Goal: Check status: Check status

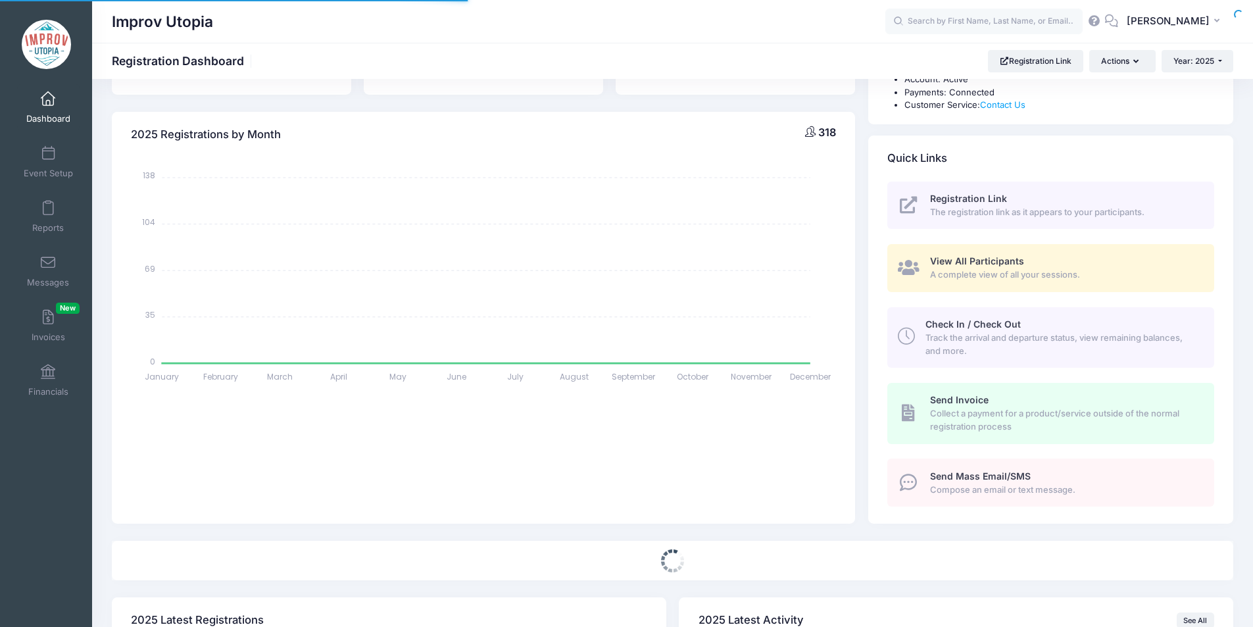
select select
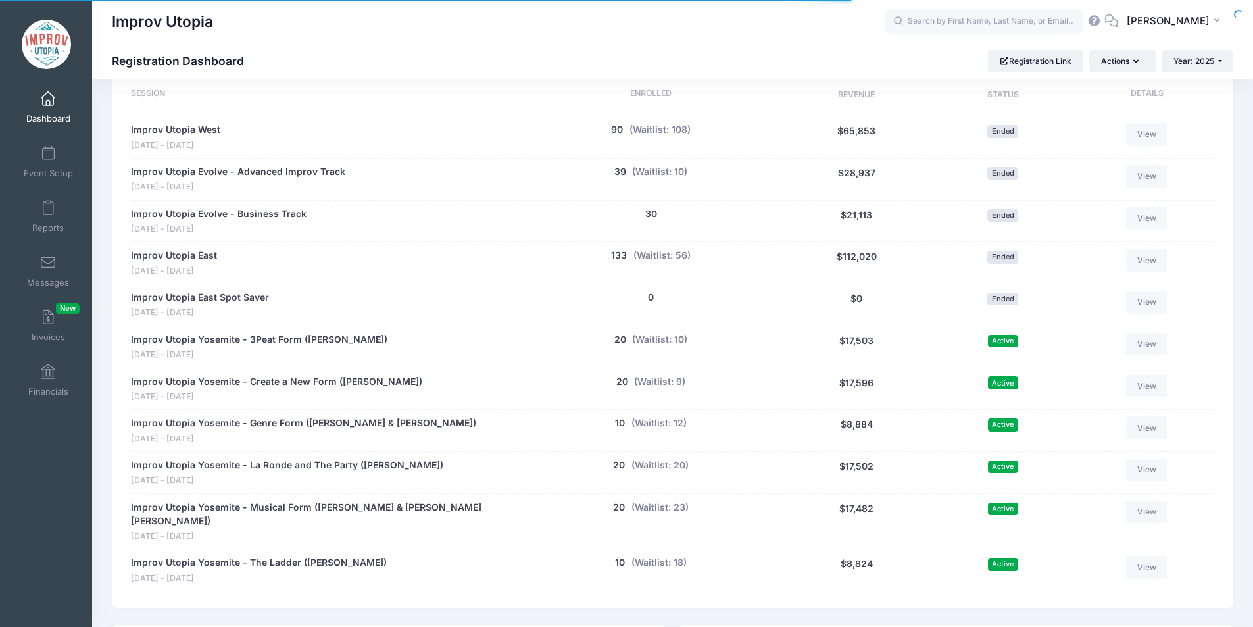
scroll to position [654, 0]
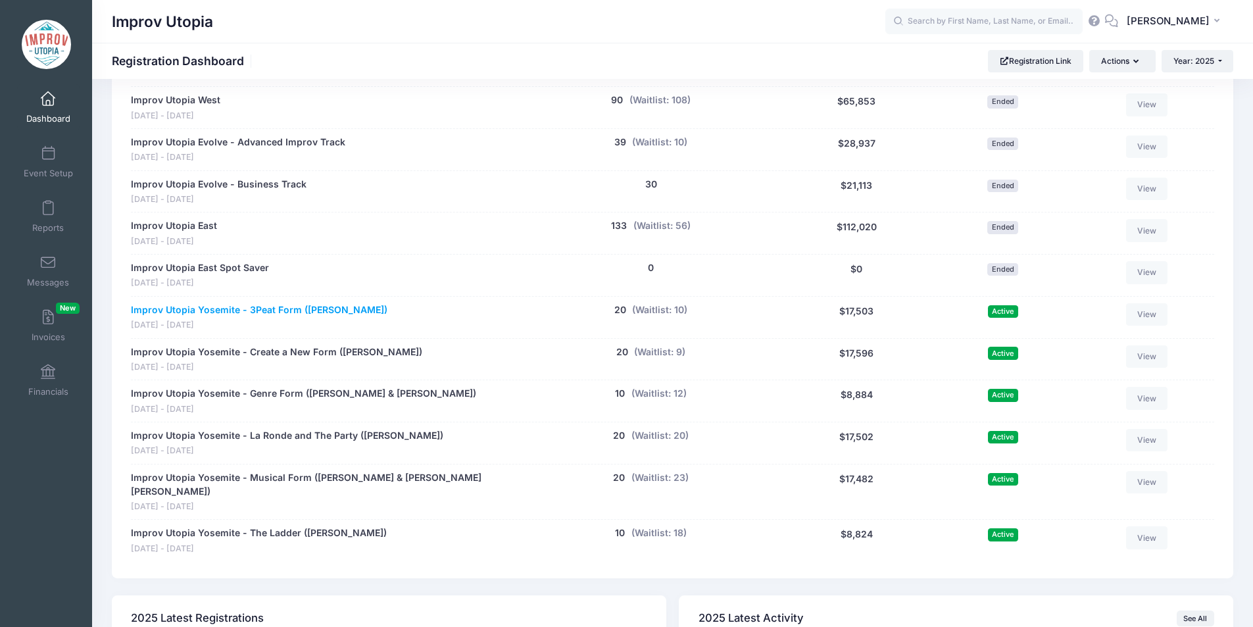
click at [285, 305] on link "Improv Utopia Yosemite - 3Peat Form ([PERSON_NAME])" at bounding box center [259, 310] width 256 height 14
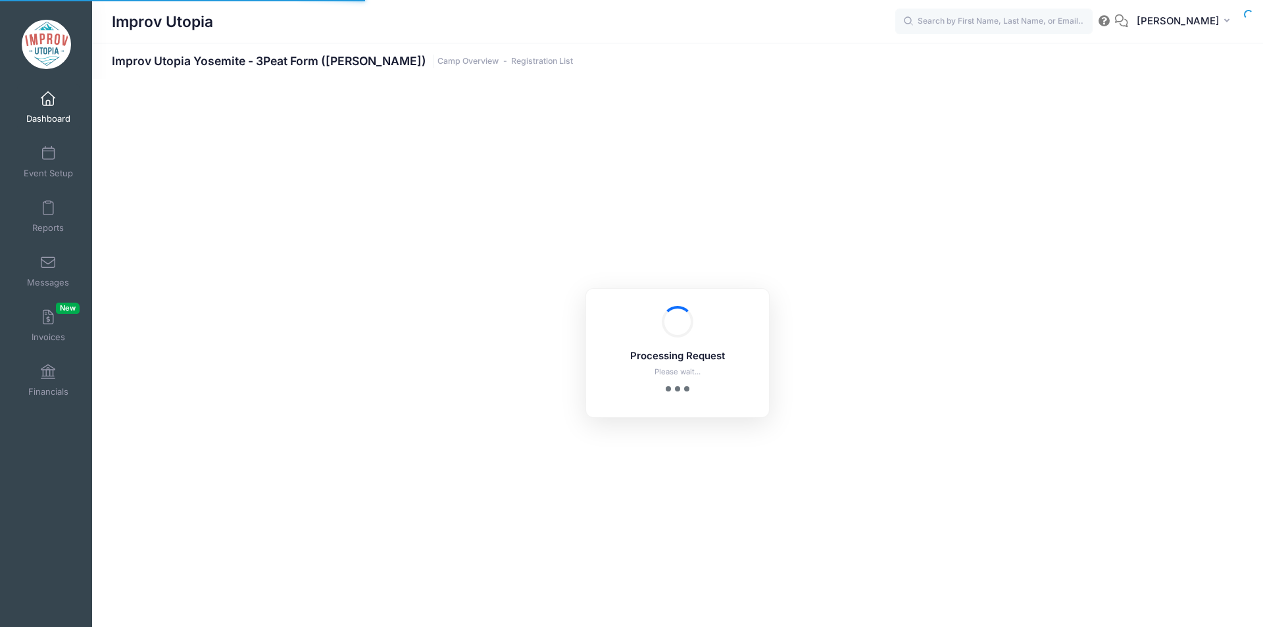
select select "10"
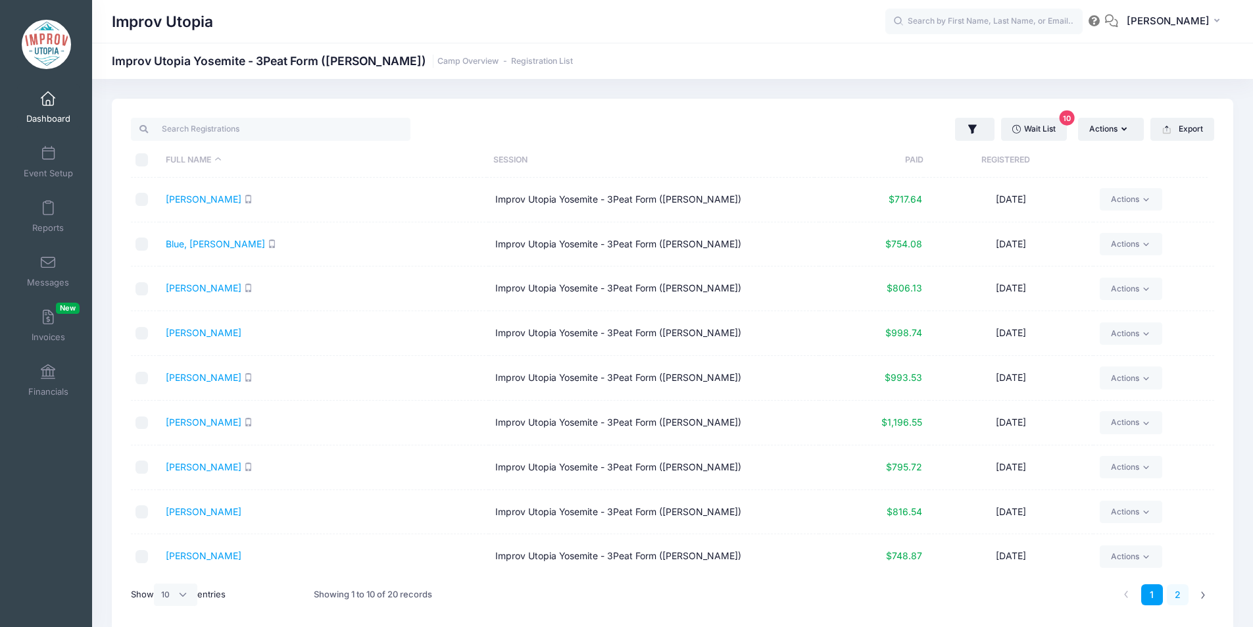
click at [1178, 593] on link "2" at bounding box center [1178, 595] width 22 height 22
click at [43, 91] on link "Dashboard" at bounding box center [48, 107] width 62 height 46
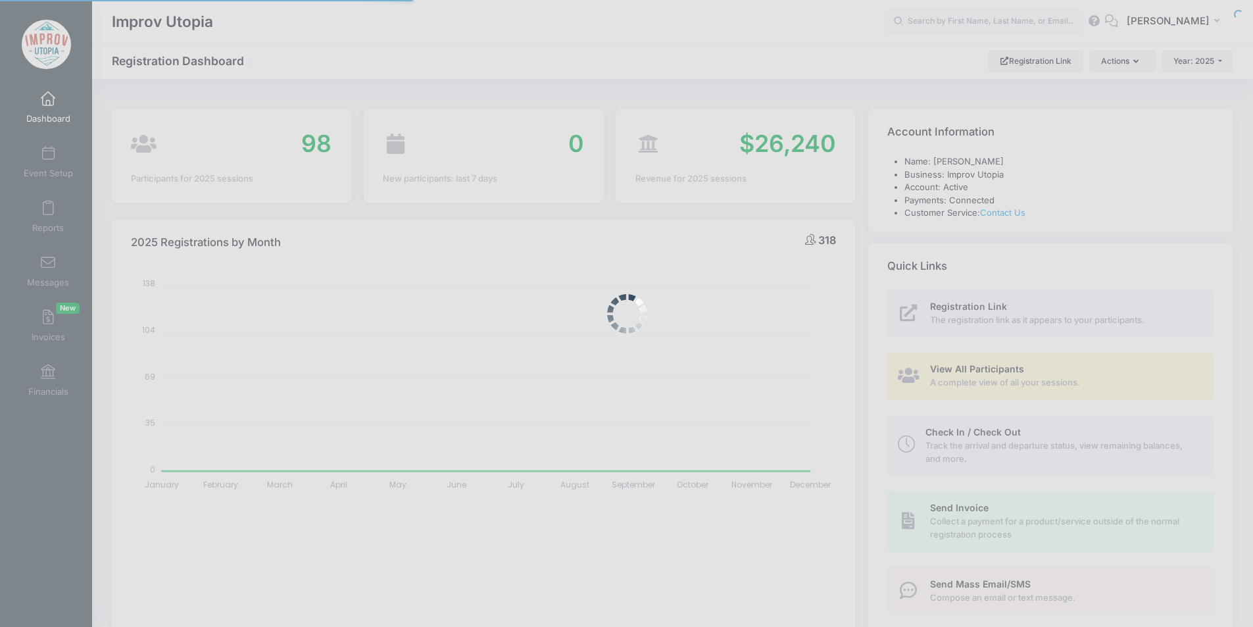
select select
